Goal: Task Accomplishment & Management: Manage account settings

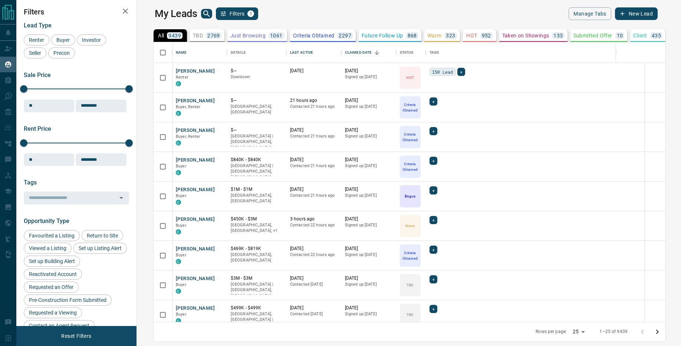
scroll to position [280, 541]
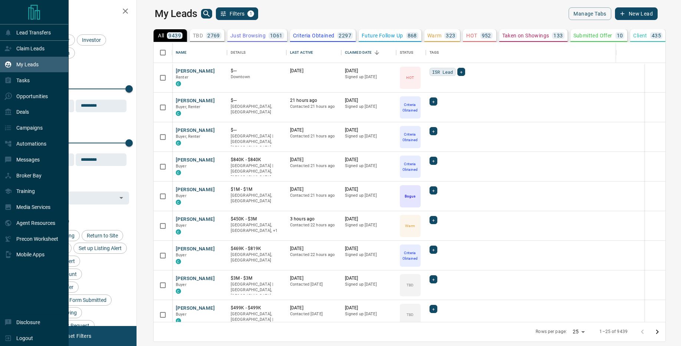
click at [35, 66] on p "My Leads" at bounding box center [27, 65] width 22 height 6
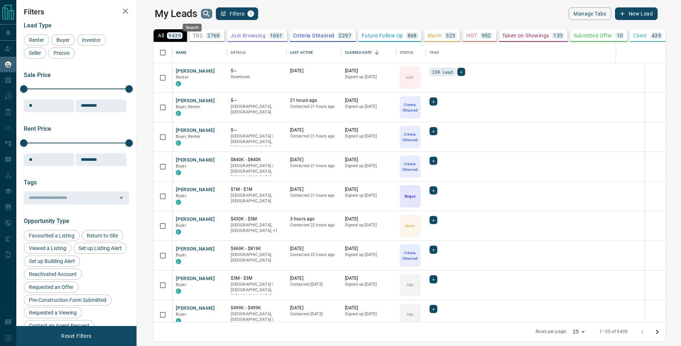
click at [202, 13] on icon "search button" at bounding box center [206, 13] width 9 height 9
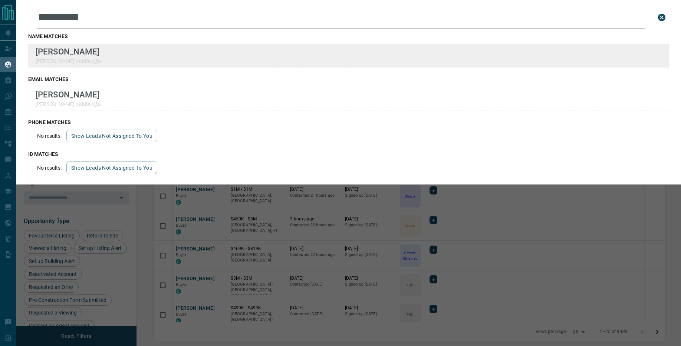
type input "**********"
click at [0, 0] on div "**********" at bounding box center [340, 168] width 681 height 337
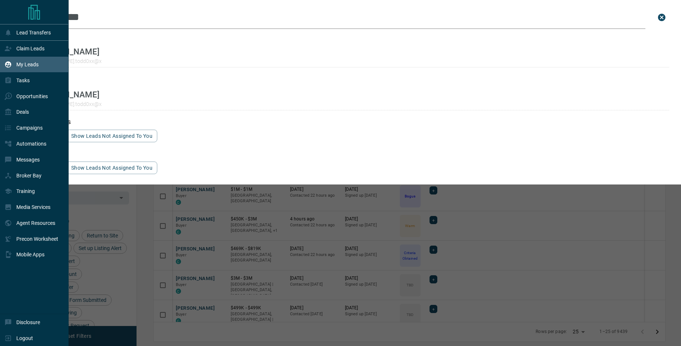
click at [39, 66] on div "My Leads" at bounding box center [34, 65] width 69 height 16
click at [31, 50] on p "Claim Leads" at bounding box center [30, 49] width 28 height 6
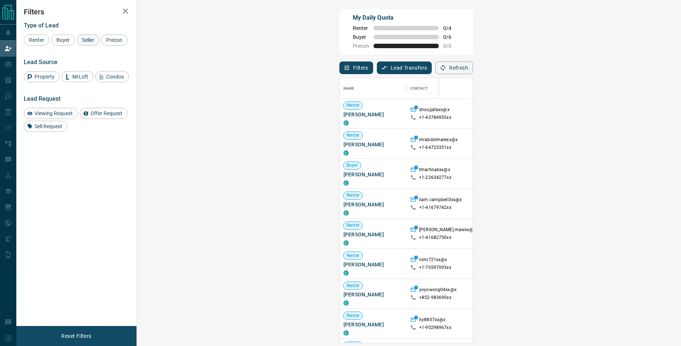
scroll to position [265, 528]
click at [88, 42] on span "Seller" at bounding box center [87, 40] width 17 height 6
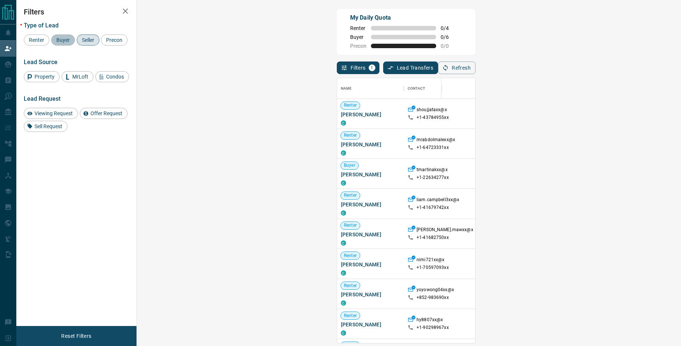
click at [65, 40] on span "Buyer" at bounding box center [63, 40] width 19 height 6
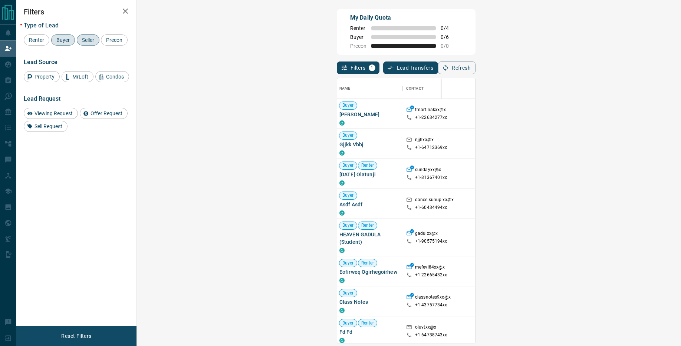
scroll to position [0, 2]
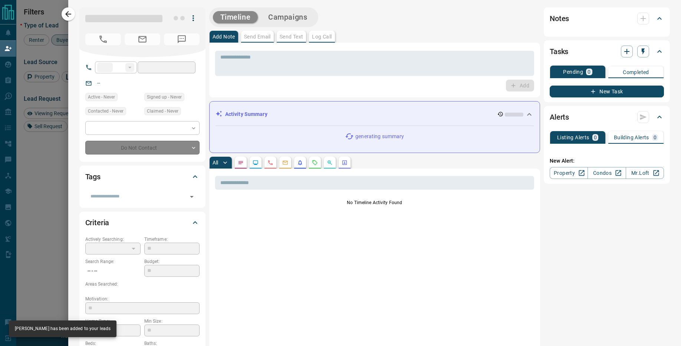
type input "**"
type input "**********"
type input "**"
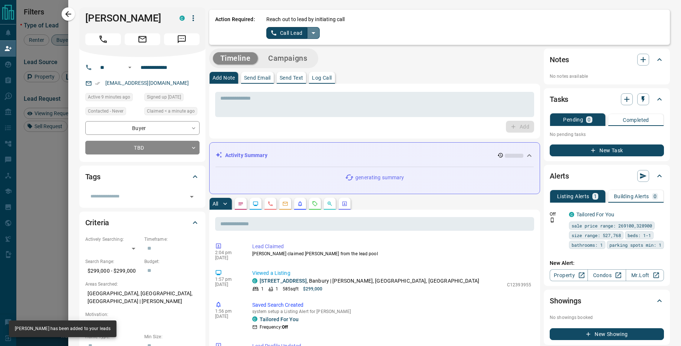
click at [314, 33] on icon "split button" at bounding box center [313, 33] width 9 height 9
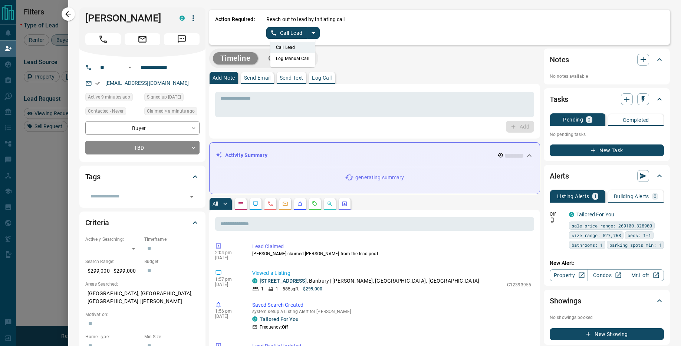
drag, startPoint x: 306, startPoint y: 60, endPoint x: 294, endPoint y: 38, distance: 25.2
click at [305, 60] on li "Log Manual Call" at bounding box center [292, 58] width 45 height 11
click at [294, 35] on button "Log Manual Call" at bounding box center [290, 33] width 49 height 12
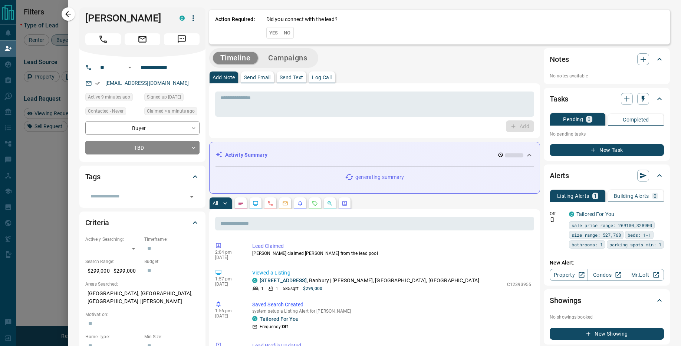
click at [276, 33] on button "Yes" at bounding box center [273, 32] width 15 height 11
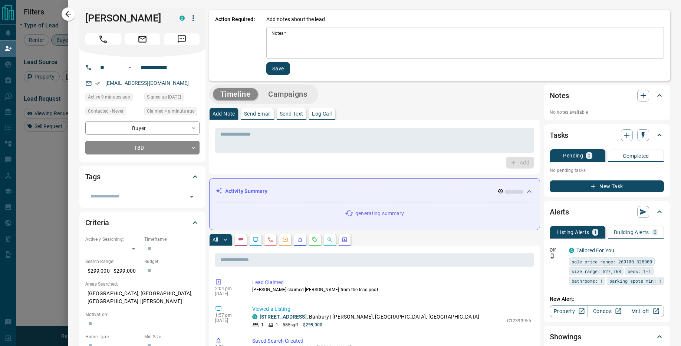
click at [296, 36] on textarea "Notes   *" at bounding box center [465, 42] width 387 height 25
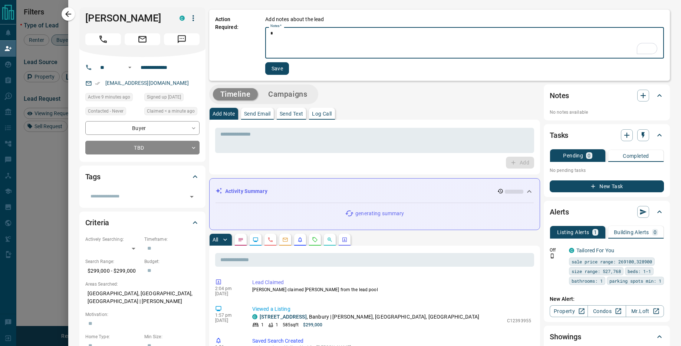
type textarea "*"
click at [280, 63] on button "Save" at bounding box center [277, 68] width 24 height 13
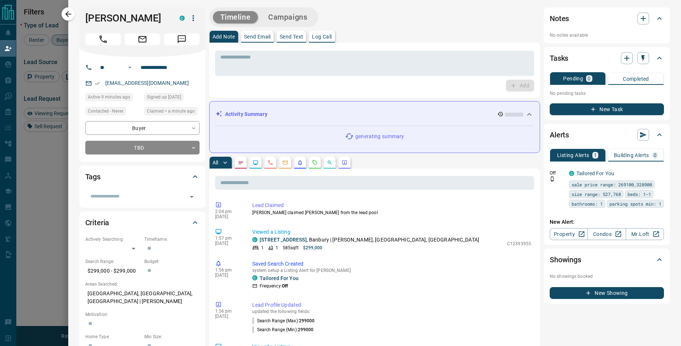
click at [53, 145] on div at bounding box center [340, 173] width 681 height 346
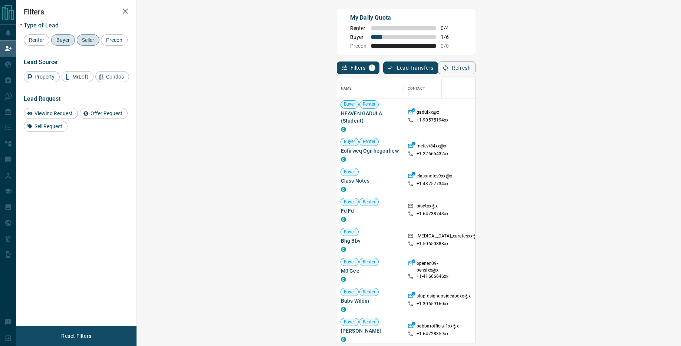
scroll to position [0, 0]
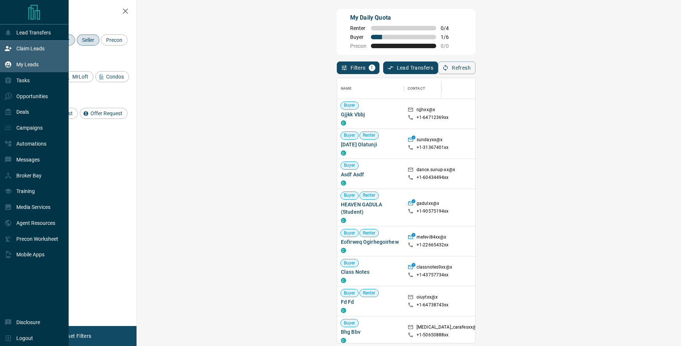
click at [29, 65] on p "My Leads" at bounding box center [27, 65] width 22 height 6
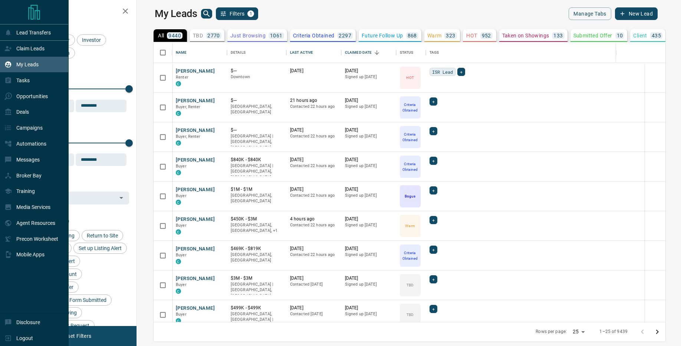
scroll to position [280, 541]
click at [22, 81] on p "Tasks" at bounding box center [22, 81] width 13 height 6
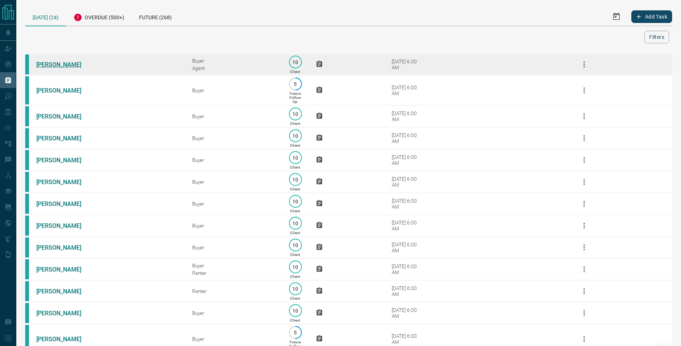
click at [57, 66] on link "[PERSON_NAME]" at bounding box center [64, 64] width 56 height 7
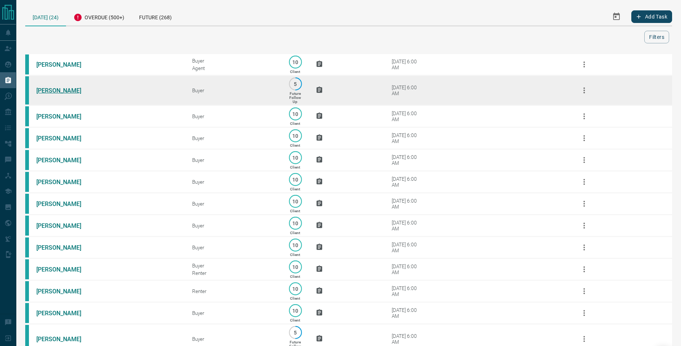
click at [56, 92] on link "[PERSON_NAME]" at bounding box center [64, 90] width 56 height 7
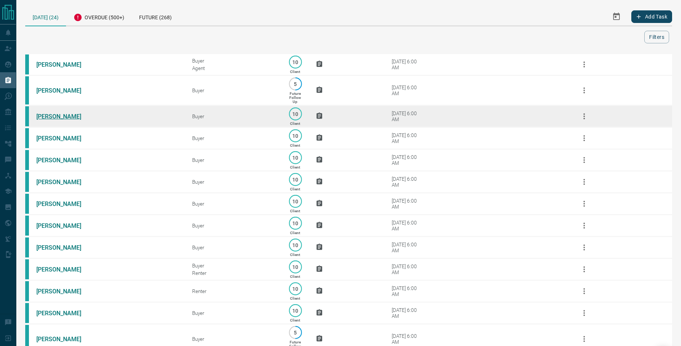
click at [68, 117] on link "[PERSON_NAME]" at bounding box center [64, 116] width 56 height 7
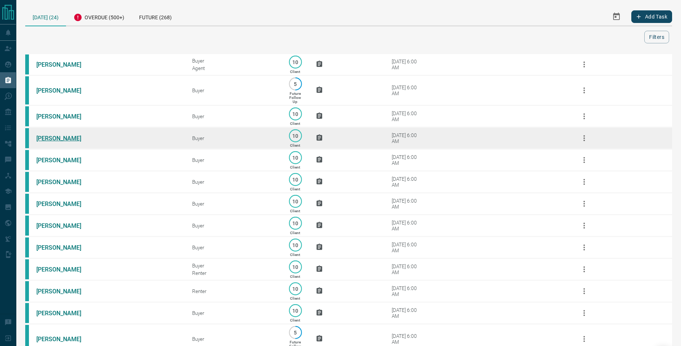
click at [68, 140] on link "[PERSON_NAME]" at bounding box center [64, 138] width 56 height 7
